Goal: Information Seeking & Learning: Learn about a topic

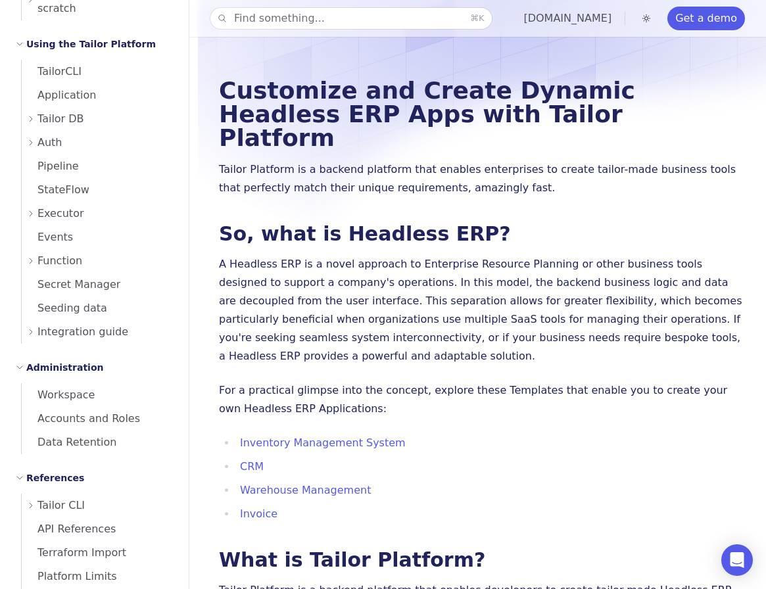
scroll to position [629, 0]
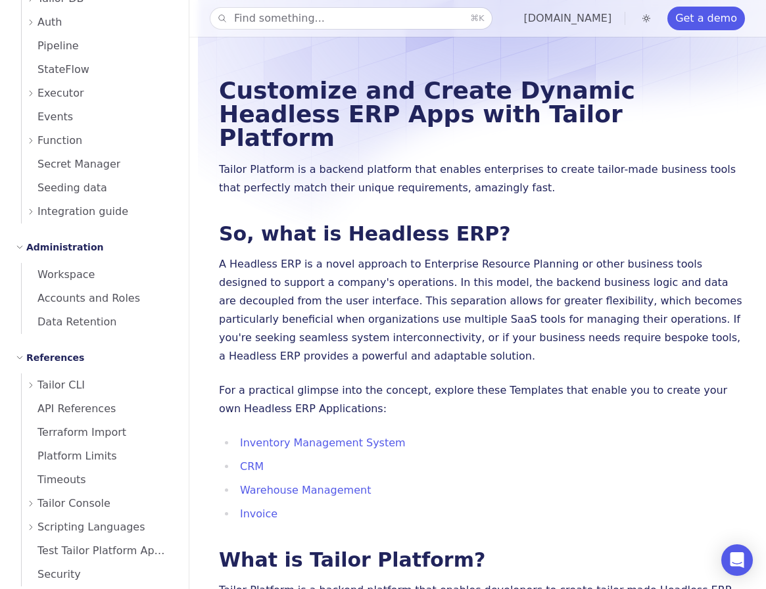
click at [56, 132] on span "Function" at bounding box center [59, 141] width 45 height 18
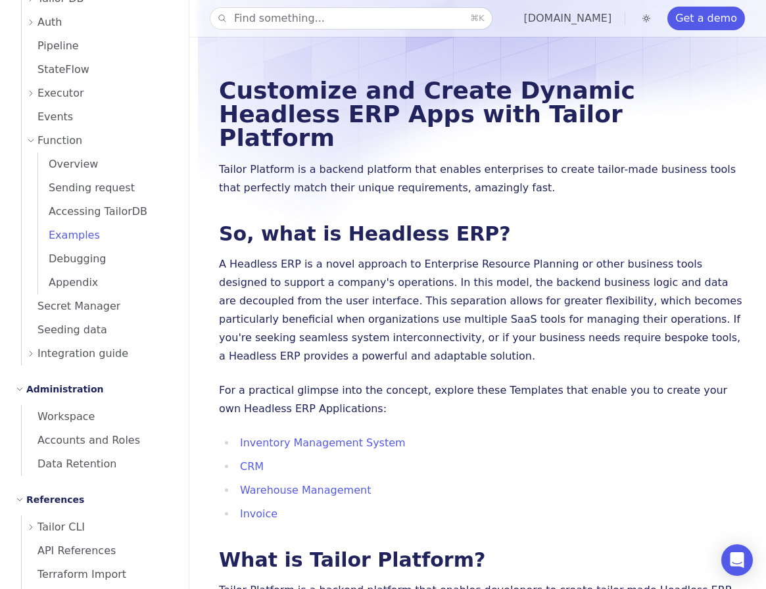
click at [89, 229] on span "Examples" at bounding box center [69, 235] width 62 height 12
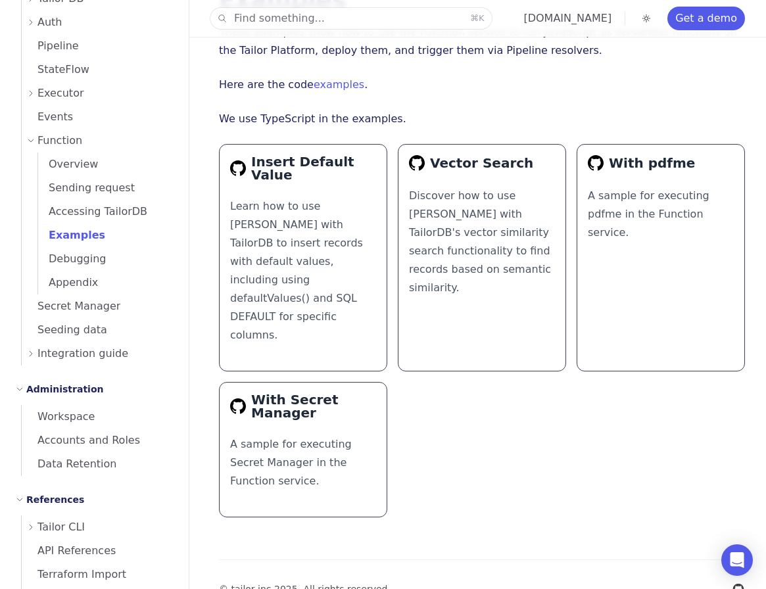
scroll to position [93, 0]
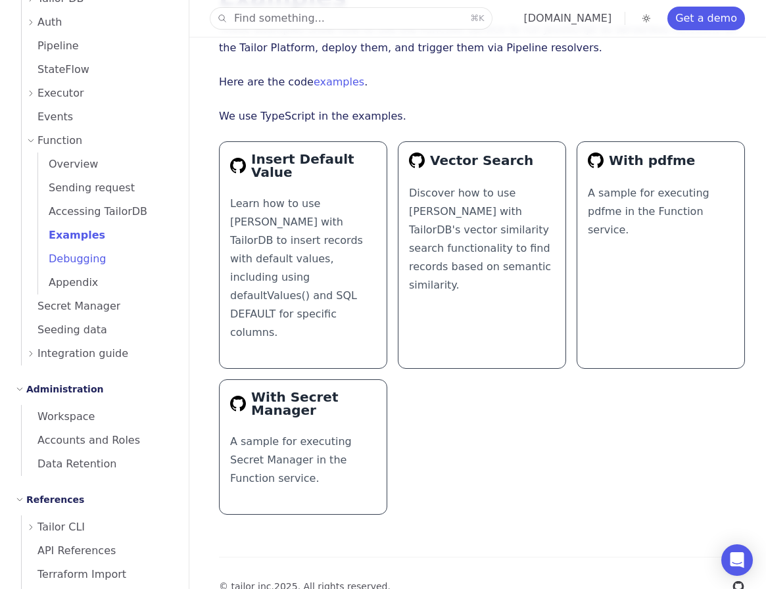
click at [85, 253] on span "Debugging" at bounding box center [72, 259] width 68 height 12
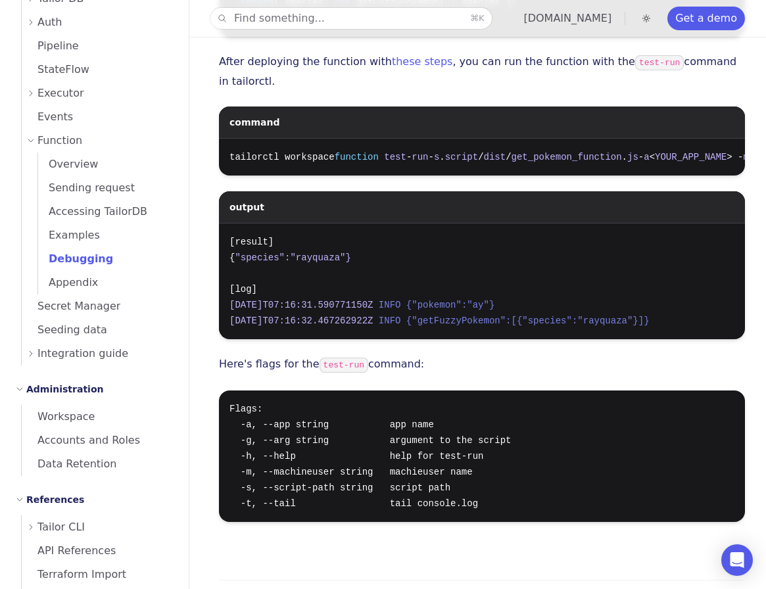
scroll to position [723, 0]
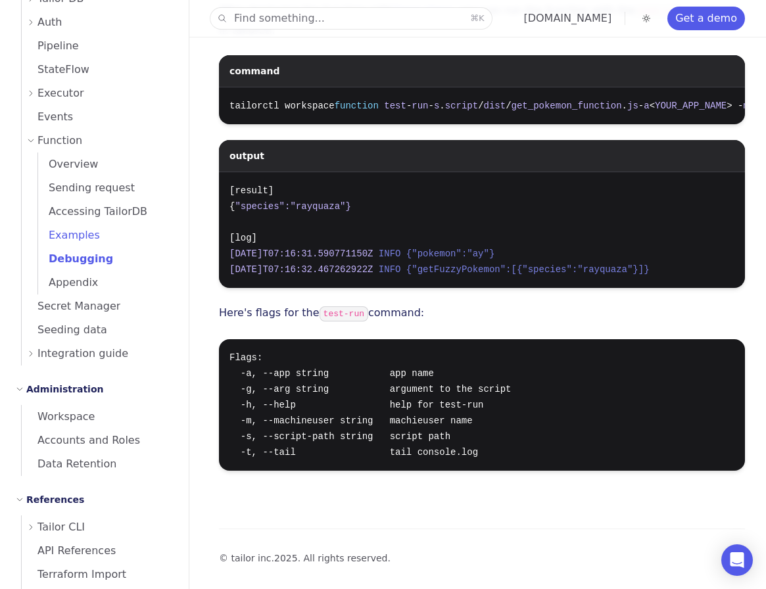
click at [70, 229] on span "Examples" at bounding box center [69, 235] width 62 height 12
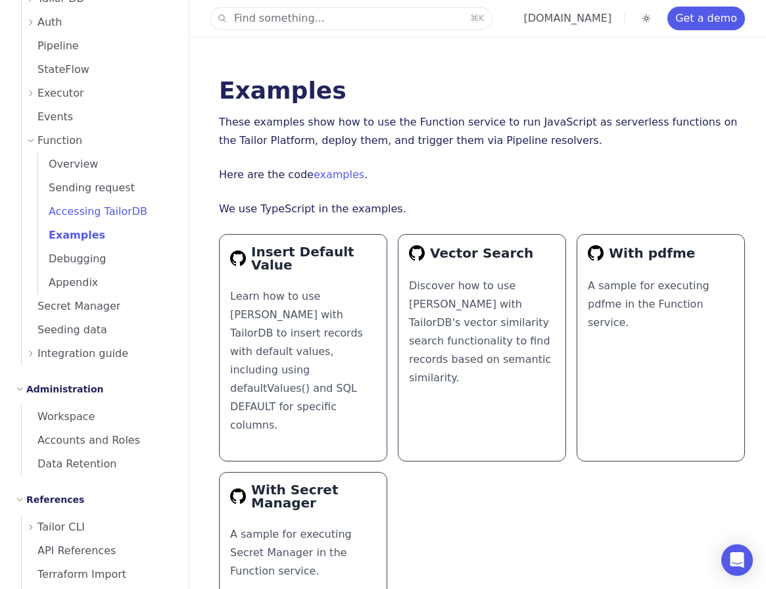
click at [93, 205] on span "Accessing TailorDB" at bounding box center [92, 211] width 109 height 12
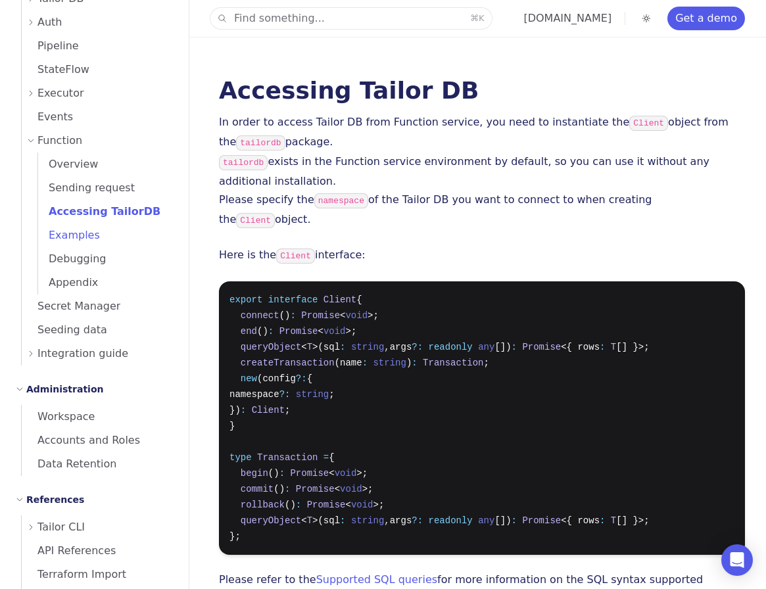
click at [94, 229] on span "Examples" at bounding box center [69, 235] width 62 height 12
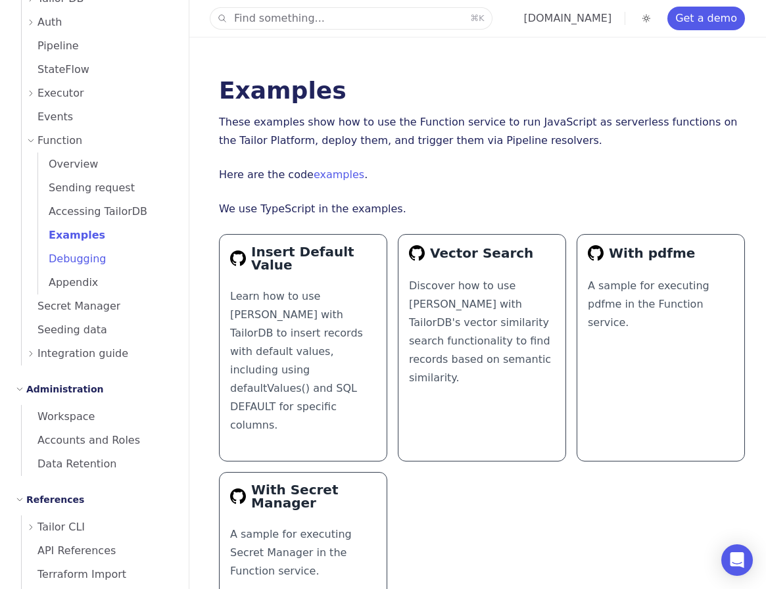
click at [94, 253] on span "Debugging" at bounding box center [72, 259] width 68 height 12
